Goal: Communication & Community: Ask a question

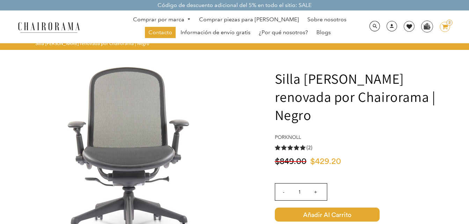
click at [445, 27] on icon at bounding box center [445, 26] width 6 height 5
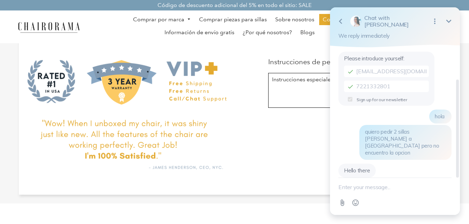
scroll to position [43, 0]
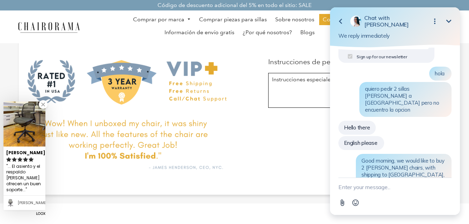
click at [396, 188] on textarea "New message" at bounding box center [394, 187] width 113 height 18
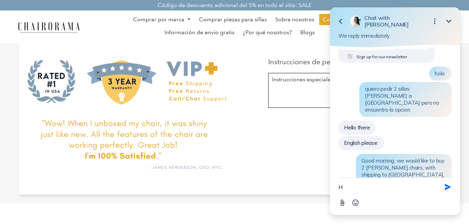
type textarea "HI"
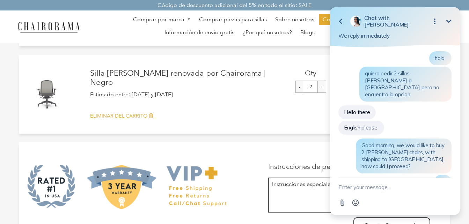
scroll to position [0, 0]
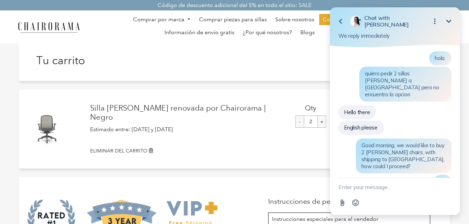
click at [396, 188] on textarea "New message" at bounding box center [394, 187] width 113 height 18
type textarea "Annie{"
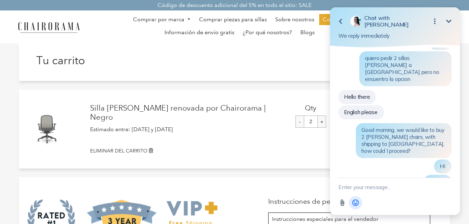
click at [359, 202] on button "Emoji" at bounding box center [355, 202] width 13 height 13
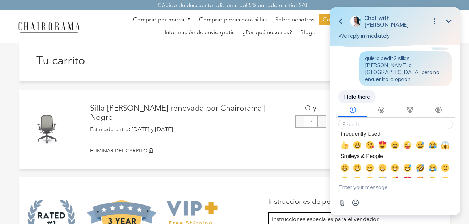
click at [398, 185] on textarea "New message" at bounding box center [394, 187] width 113 height 18
click at [435, 23] on icon "Open options" at bounding box center [434, 21] width 8 height 8
click at [339, 20] on icon "button" at bounding box center [340, 21] width 8 height 8
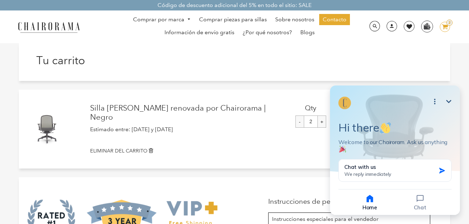
click at [449, 105] on icon "Minimize" at bounding box center [448, 101] width 8 height 8
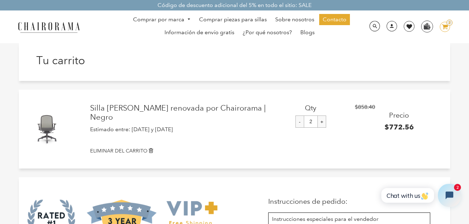
click at [453, 190] on icon "Open chat widget" at bounding box center [453, 195] width 11 height 11
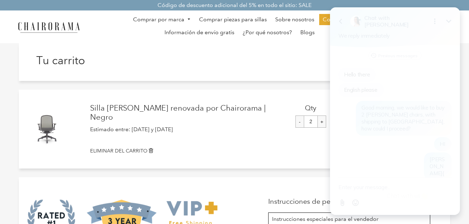
scroll to position [38, 0]
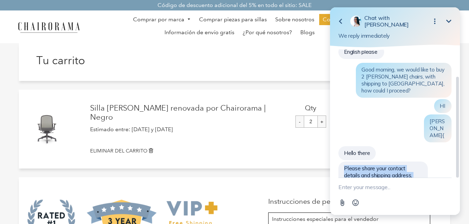
drag, startPoint x: 387, startPoint y: 162, endPoint x: 344, endPoint y: 143, distance: 47.0
click at [344, 162] on div "Please share your contact details and shipping address, and we'll check and con…" at bounding box center [382, 176] width 89 height 28
drag, startPoint x: 344, startPoint y: 147, endPoint x: 376, endPoint y: 158, distance: 33.5
click at [373, 165] on span "Please share your contact details and shipping address, and we'll check and con…" at bounding box center [378, 175] width 68 height 21
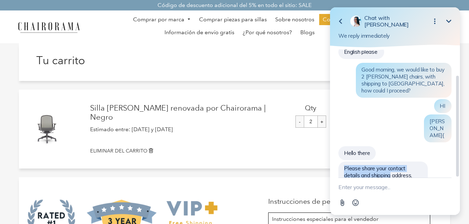
drag, startPoint x: 376, startPoint y: 158, endPoint x: 387, endPoint y: 163, distance: 12.2
click at [383, 165] on span "Please share your contact details and shipping address, and we'll check and con…" at bounding box center [378, 175] width 68 height 21
click at [390, 164] on div "Please share your contact details and shipping address, and we'll check and con…" at bounding box center [382, 176] width 89 height 28
drag, startPoint x: 344, startPoint y: 147, endPoint x: 392, endPoint y: 162, distance: 49.7
click at [392, 162] on div "Please share your contact details and shipping address, and we'll check and con…" at bounding box center [382, 176] width 89 height 28
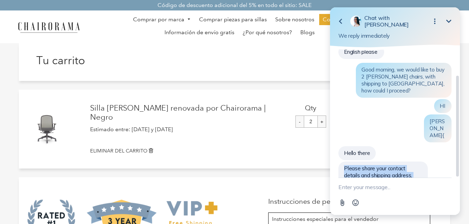
click at [392, 162] on div "Please share your contact details and shipping address, and we'll check and con…" at bounding box center [382, 176] width 89 height 28
drag, startPoint x: 344, startPoint y: 145, endPoint x: 386, endPoint y: 158, distance: 44.6
click at [386, 162] on div "Please share your contact details and shipping address, and we'll check and con…" at bounding box center [382, 176] width 89 height 28
drag, startPoint x: 344, startPoint y: 147, endPoint x: 387, endPoint y: 160, distance: 44.7
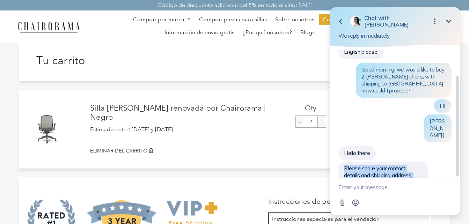
click at [387, 162] on div "Please share your contact details and shipping address, and we'll check and con…" at bounding box center [382, 176] width 89 height 28
copy span "Please share your contact details and shipping address, and we'll check and con…"
click at [378, 190] on textarea "New message" at bounding box center [394, 187] width 113 height 18
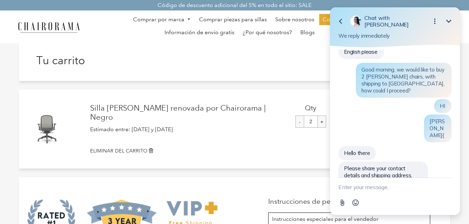
paste textarea "My name is Juan Rubio. Phone: 722 1332801. Email: juanrrubio78@gmail.com. Stree…"
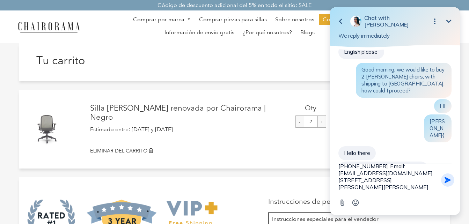
type textarea "My name is Juan Rubio. Phone: 722 1332801. Email: juanrrubio78@gmail.com. Stree…"
click at [449, 182] on icon "button" at bounding box center [447, 180] width 8 height 8
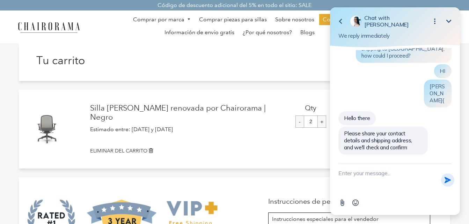
scroll to position [0, 0]
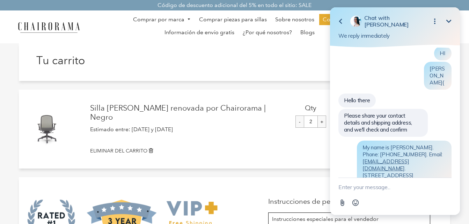
click at [391, 188] on textarea "New message" at bounding box center [394, 187] width 113 height 18
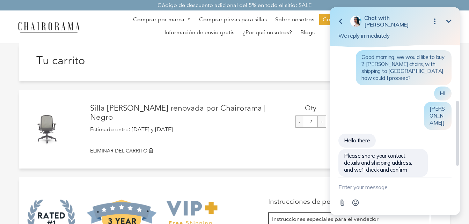
scroll to position [91, 0]
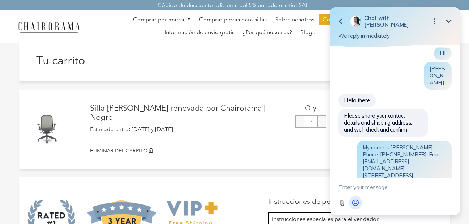
click at [358, 206] on icon "Open Emoji picker" at bounding box center [355, 203] width 8 height 8
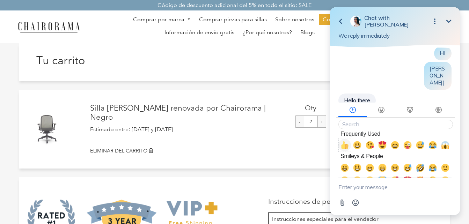
click at [346, 146] on span "👍, +1, thumbsup" at bounding box center [344, 145] width 8 height 8
type textarea "👍👍"
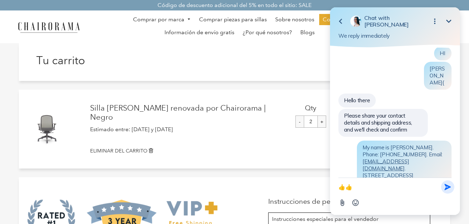
click at [446, 189] on icon "button" at bounding box center [447, 187] width 6 height 6
